Goal: Use online tool/utility

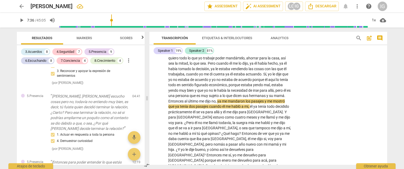
scroll to position [421, 0]
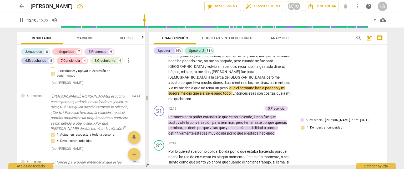
scroll to position [684, 0]
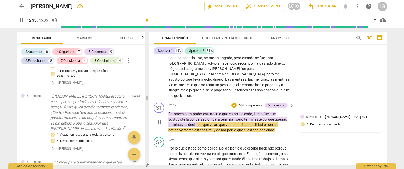
click at [250, 103] on p "Add competency" at bounding box center [250, 105] width 25 height 5
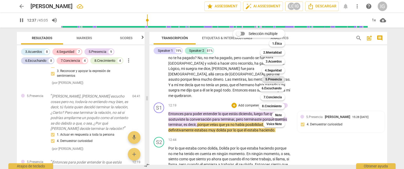
click at [279, 79] on b "5.Presencia" at bounding box center [274, 79] width 16 height 6
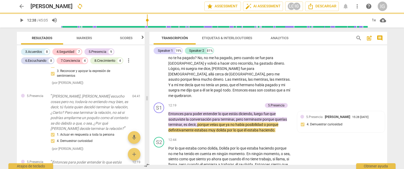
type input "758"
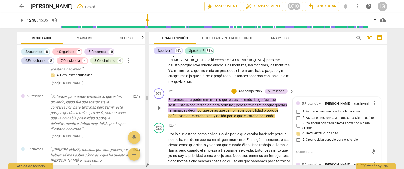
scroll to position [737, 0]
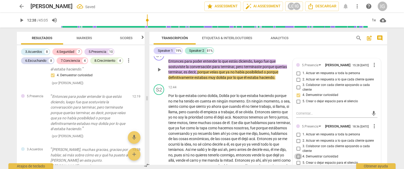
click at [299, 153] on input "4. Demuestrar curiosidad" at bounding box center [298, 156] width 8 height 6
checkbox input "true"
click at [236, 99] on span "momento" at bounding box center [237, 101] width 16 height 4
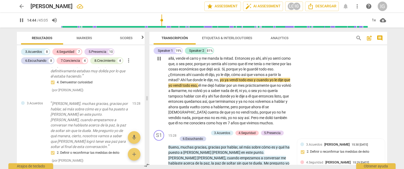
scroll to position [842, 0]
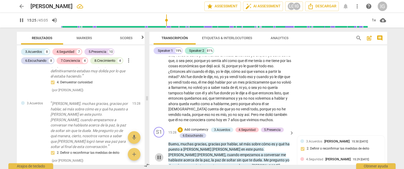
click at [161, 155] on span "pause" at bounding box center [159, 158] width 6 height 6
click at [161, 155] on span "play_arrow" at bounding box center [159, 158] width 6 height 6
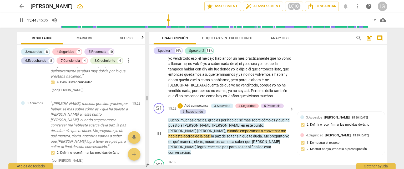
scroll to position [895, 0]
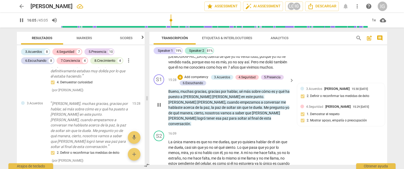
click at [160, 102] on span "pause" at bounding box center [159, 105] width 6 height 6
type input "966"
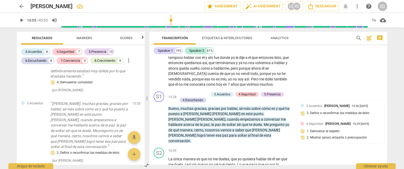
scroll to position [869, 0]
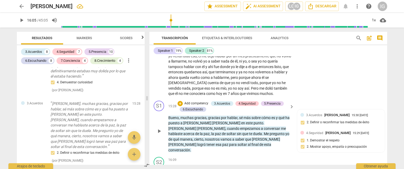
click at [191, 101] on p "Add competency" at bounding box center [196, 103] width 25 height 5
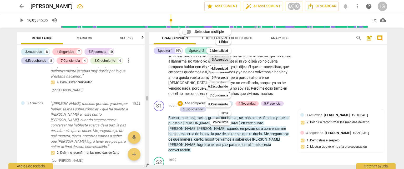
click at [226, 58] on b "3.Acuerdos" at bounding box center [220, 60] width 16 height 6
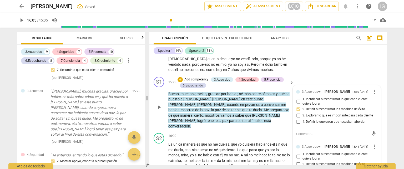
scroll to position [921, 0]
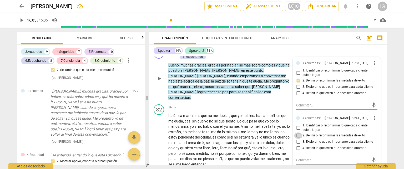
click at [298, 133] on input "2. Definir o reconfirmar las medidas de éxito" at bounding box center [298, 136] width 8 height 6
checkbox input "true"
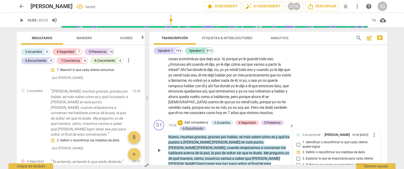
scroll to position [842, 0]
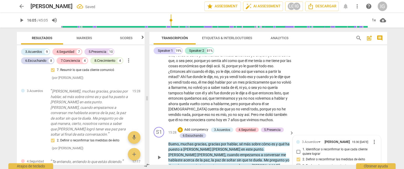
click at [192, 128] on p "Add competency" at bounding box center [196, 130] width 25 height 5
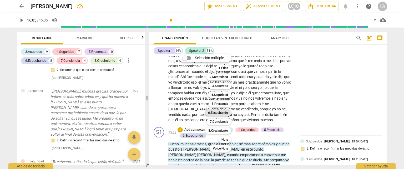
click at [225, 111] on b "6.Escuchando" at bounding box center [218, 113] width 20 height 6
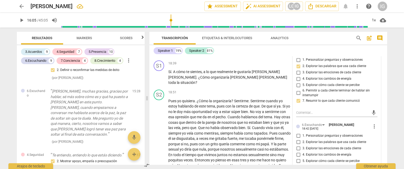
scroll to position [1184, 0]
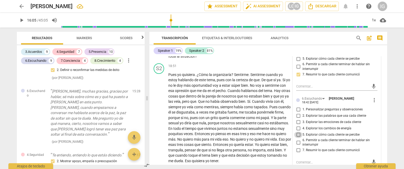
click at [297, 132] on input "5. Explorar cómo cada cliente se percibe" at bounding box center [298, 135] width 8 height 6
checkbox input "true"
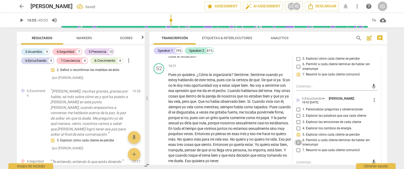
click at [297, 139] on input "6. Permitir a cada cliente terminar de hablar sin interrumpir" at bounding box center [298, 142] width 8 height 6
checkbox input "true"
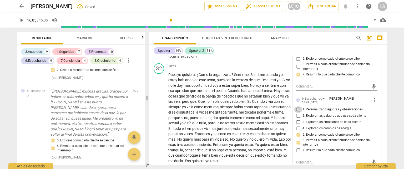
click at [296, 107] on input "1. Personalizar preguntas y observaciones" at bounding box center [298, 110] width 8 height 6
checkbox input "true"
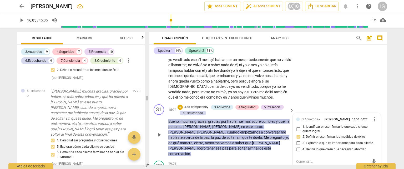
scroll to position [842, 0]
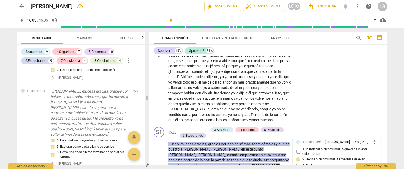
click at [310, 94] on div "S2 play_arrow pause 12:44 + Add competency keyboard_arrow_right Por lo que esta…" at bounding box center [268, 51] width 238 height 148
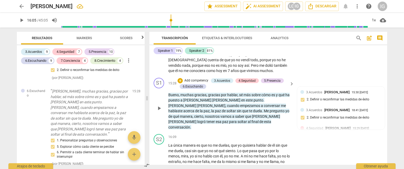
scroll to position [895, 0]
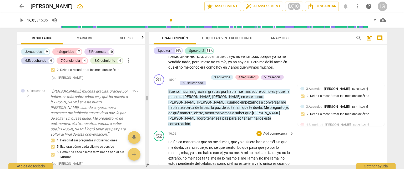
click at [159, 163] on span "play_arrow" at bounding box center [159, 166] width 6 height 6
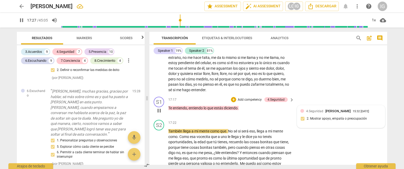
scroll to position [986, 0]
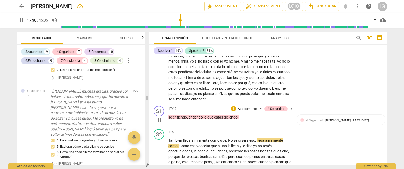
click at [250, 107] on p "Add competency" at bounding box center [249, 109] width 25 height 5
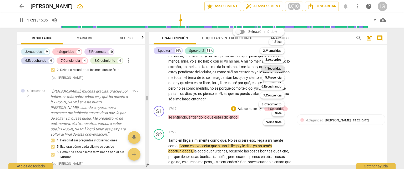
click at [275, 69] on b "4.Seguridad" at bounding box center [273, 69] width 17 height 6
type input "1052"
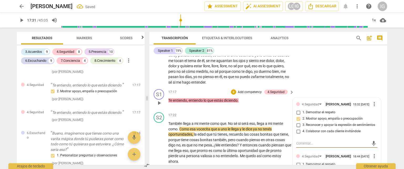
scroll to position [1013, 0]
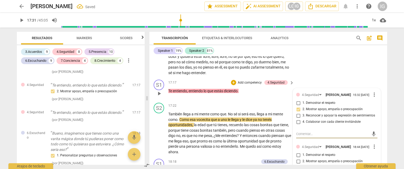
click at [298, 158] on input "2. Mostrar apoyo, empatía o preocupación" at bounding box center [298, 161] width 8 height 6
checkbox input "true"
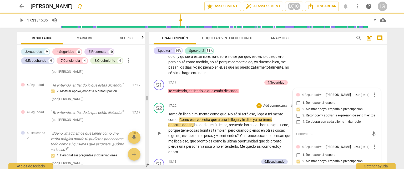
click at [208, 103] on div "17:22 + Add competency keyboard_arrow_right" at bounding box center [231, 106] width 126 height 6
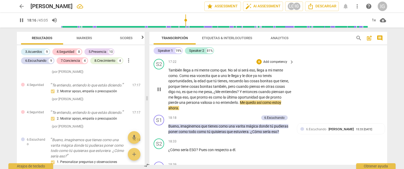
scroll to position [1065, 0]
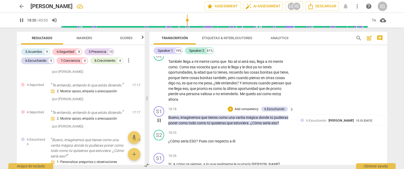
click at [161, 117] on span "pause" at bounding box center [159, 120] width 6 height 6
type input "1110"
click at [246, 107] on p "Add competency" at bounding box center [246, 109] width 25 height 5
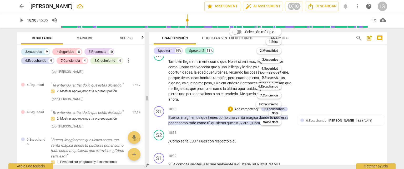
click at [84, 98] on div at bounding box center [202, 84] width 404 height 169
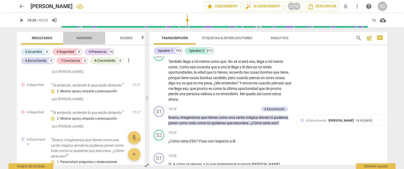
click at [88, 37] on span "Markers" at bounding box center [85, 38] width 16 height 4
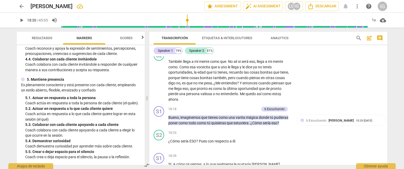
scroll to position [237, 0]
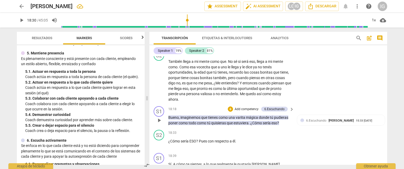
click at [241, 107] on p "Add competency" at bounding box center [246, 109] width 25 height 5
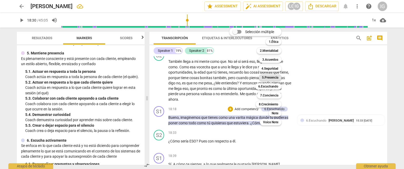
click at [276, 77] on b "5.Presencia" at bounding box center [270, 77] width 16 height 6
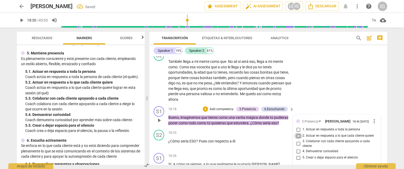
click at [301, 133] on input "2. Actuar en respuesta a lo que cada cliente quiere" at bounding box center [298, 136] width 8 height 6
checkbox input "true"
click at [298, 141] on input "3. Colaborar con cada cliente apoyando a cada cliente" at bounding box center [298, 144] width 8 height 6
checkbox input "true"
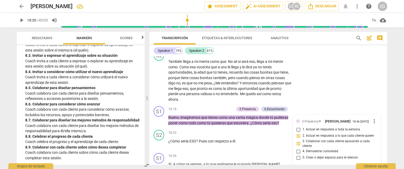
scroll to position [709, 0]
click at [322, 57] on div "S2 play_arrow pause 17:22 + Add competency keyboard_arrow_right También llega a…" at bounding box center [268, 76] width 238 height 56
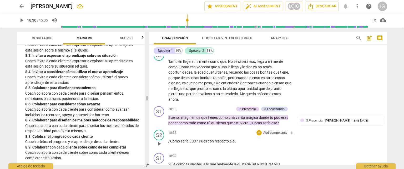
click at [160, 141] on span "play_arrow" at bounding box center [159, 144] width 6 height 6
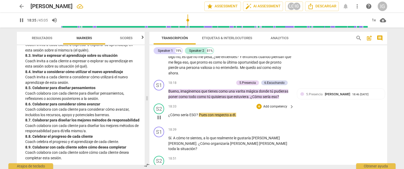
scroll to position [1118, 0]
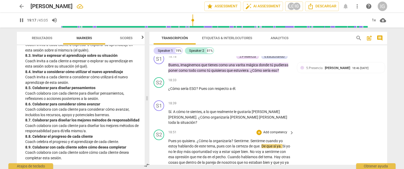
type input "1158"
